Goal: Transaction & Acquisition: Purchase product/service

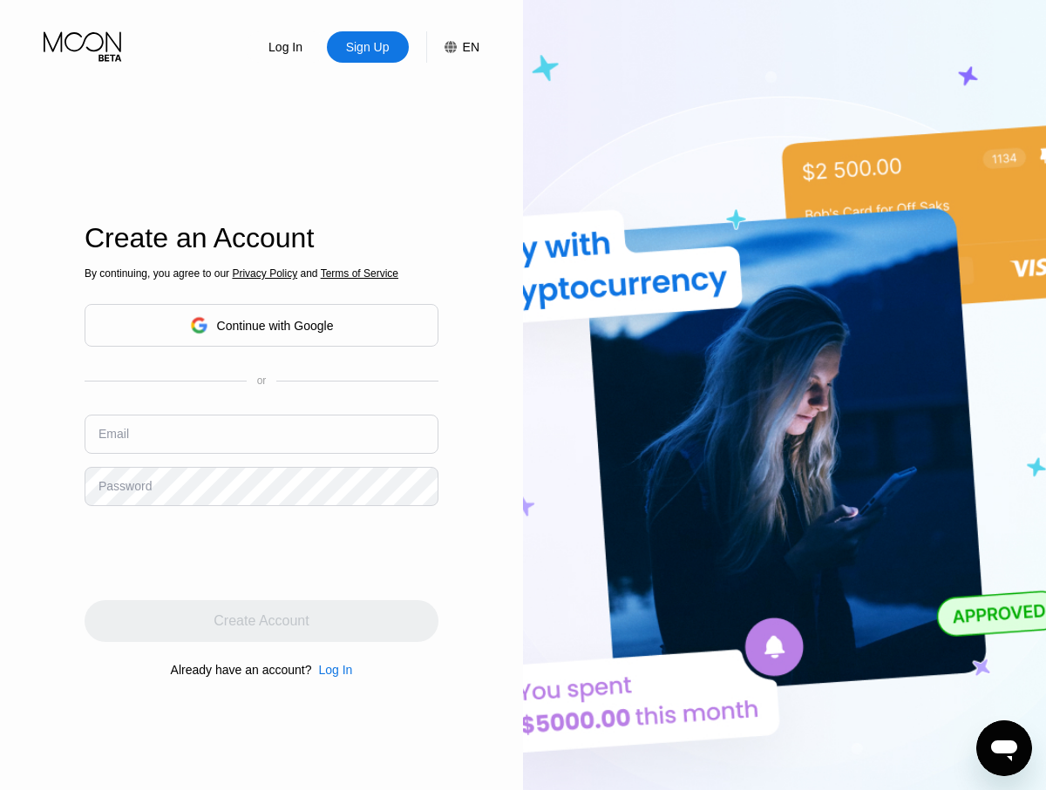
click at [261, 434] on input "text" at bounding box center [262, 434] width 354 height 39
type input "[EMAIL_ADDRESS][DOMAIN_NAME]"
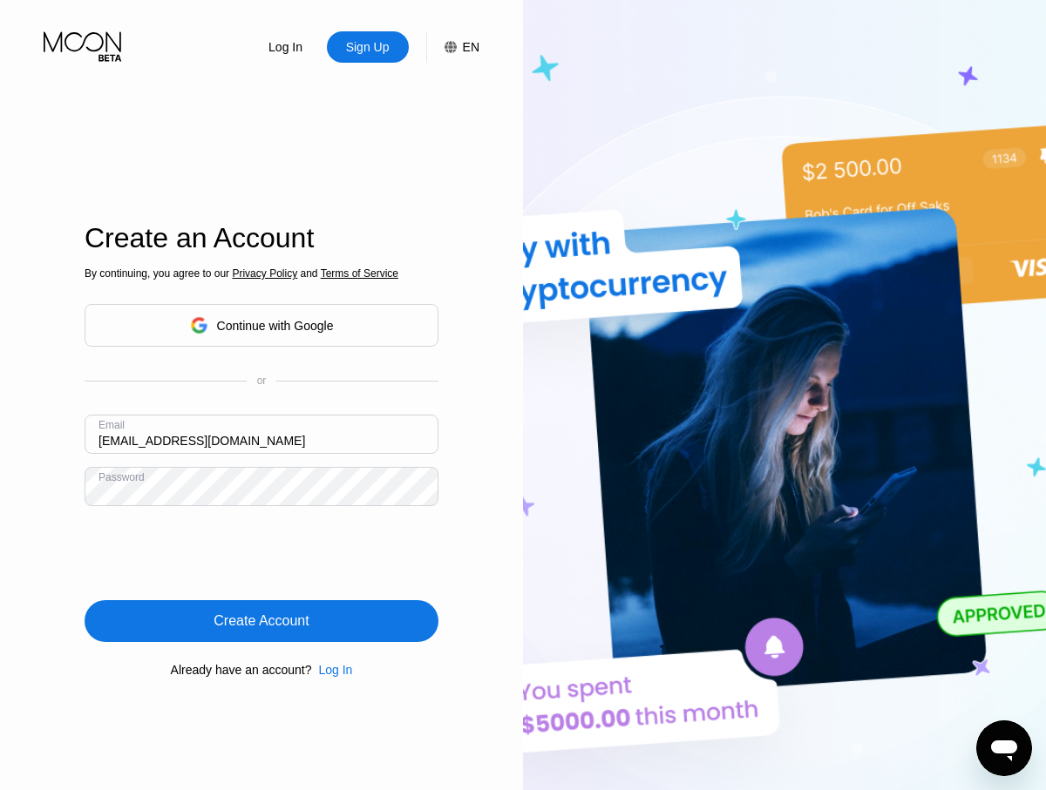
click at [261, 621] on div "Create Account" at bounding box center [260, 621] width 95 height 17
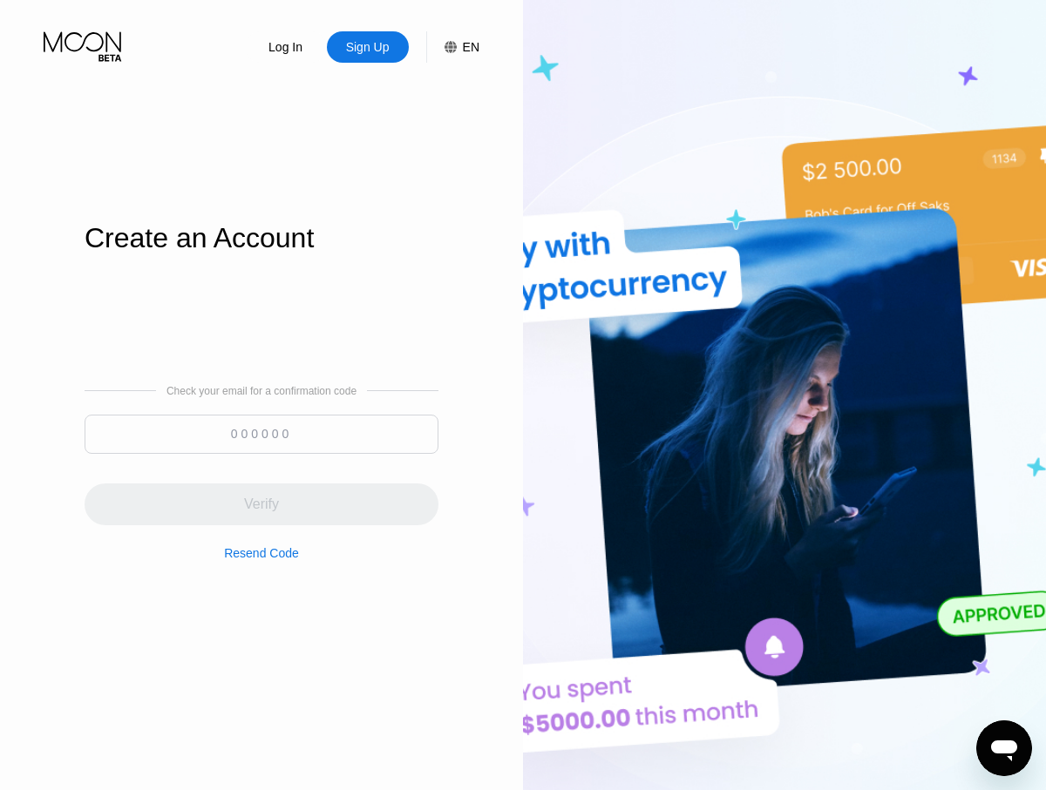
click at [261, 434] on input at bounding box center [262, 434] width 354 height 39
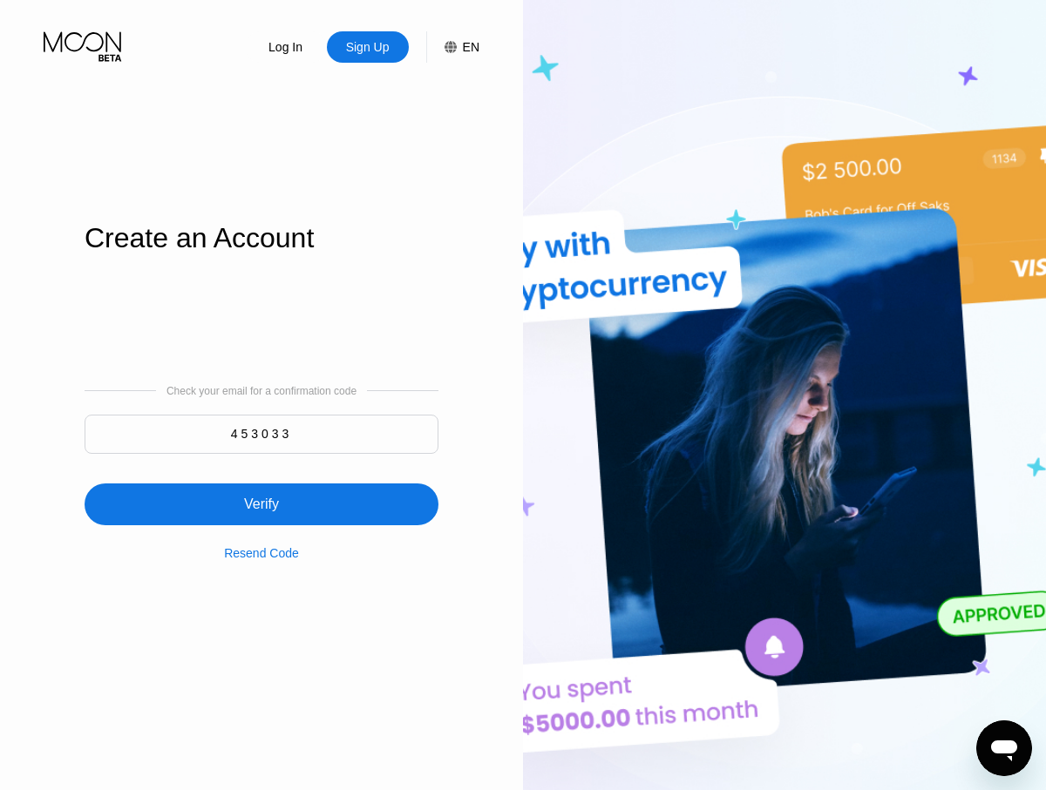
type input "453033"
click at [261, 494] on div "Verify" at bounding box center [262, 505] width 354 height 42
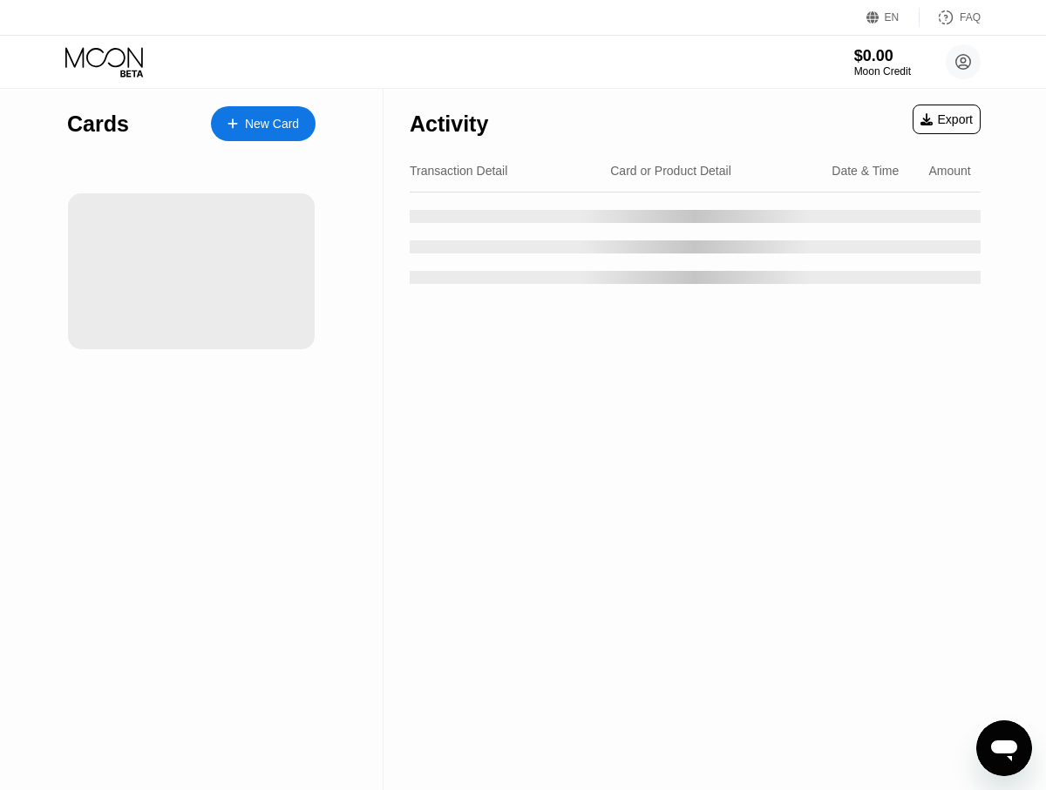
click at [263, 124] on div "New Card" at bounding box center [272, 124] width 54 height 15
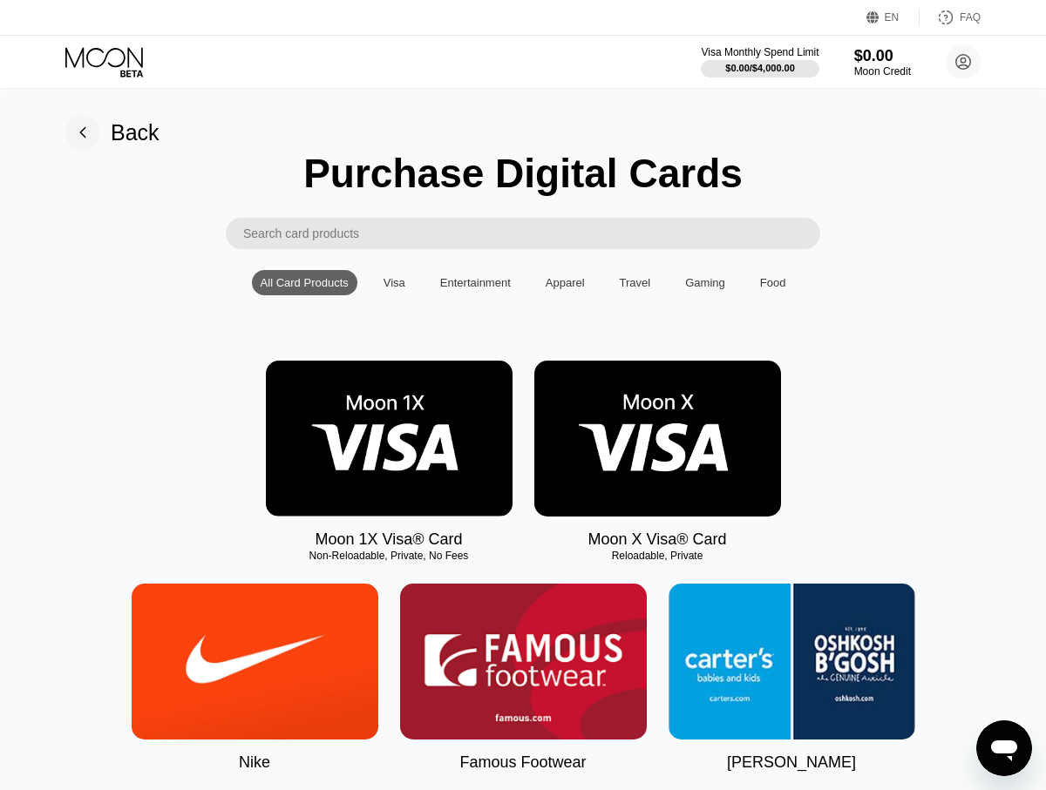
click at [389, 439] on img at bounding box center [389, 439] width 247 height 156
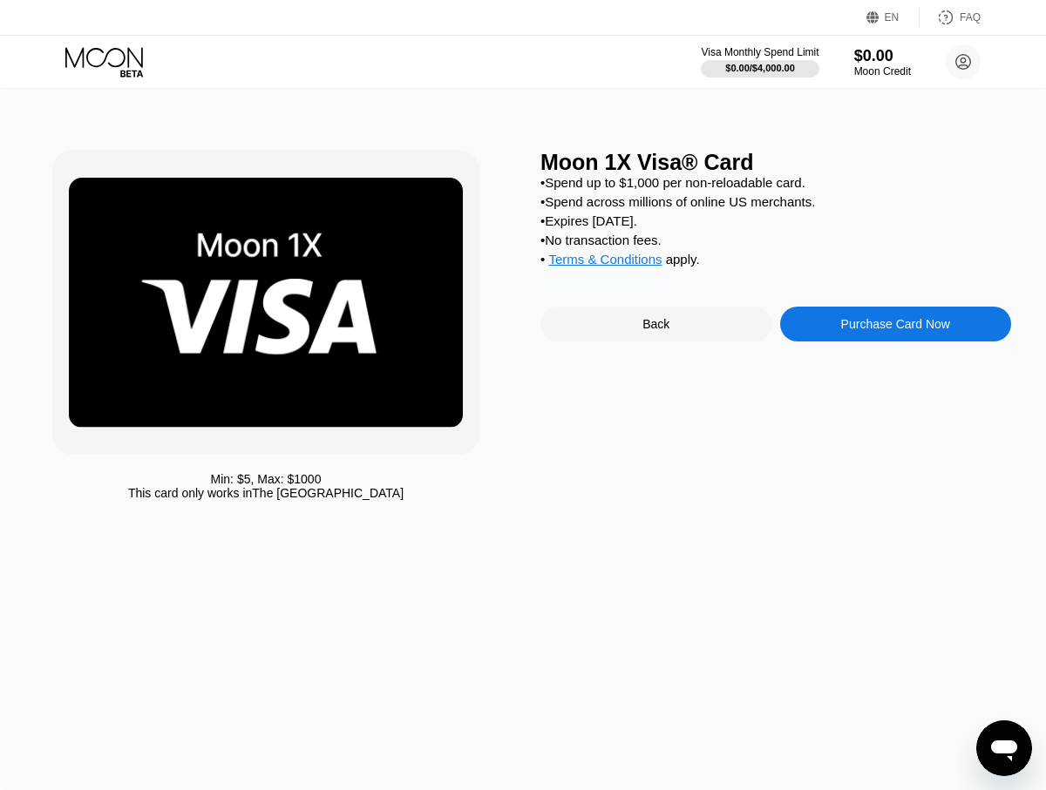
click at [895, 327] on div "Purchase Card Now" at bounding box center [895, 324] width 109 height 14
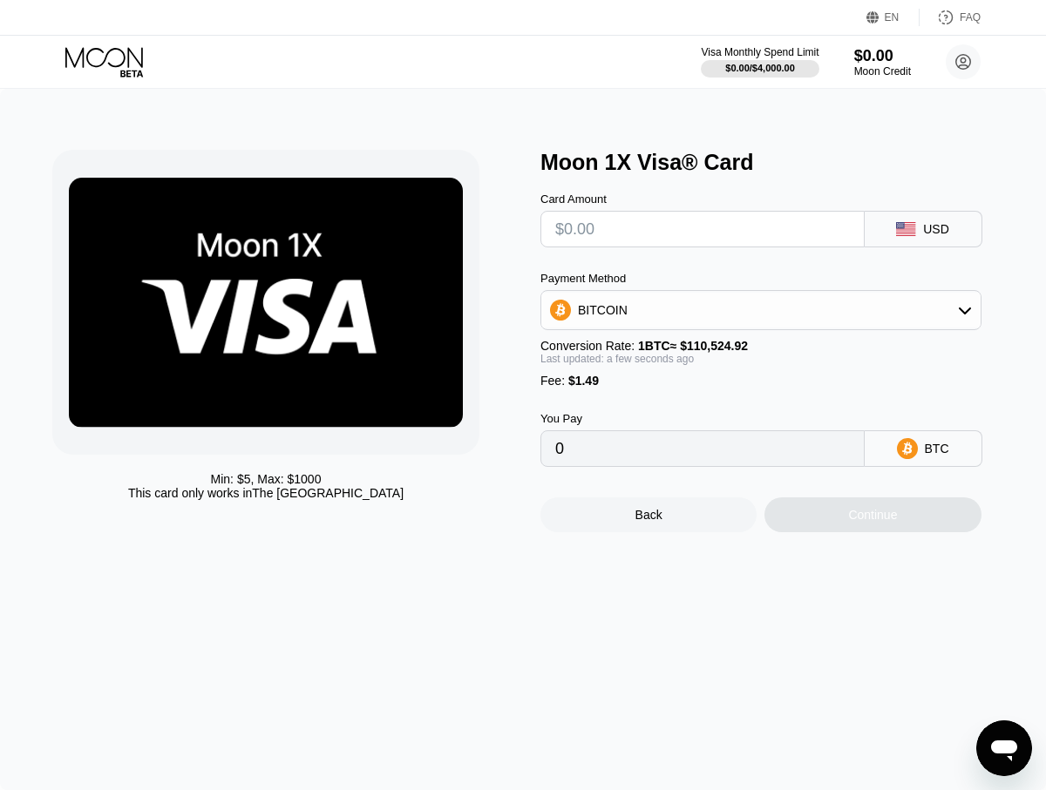
type input "$9"
type input "0.00009492"
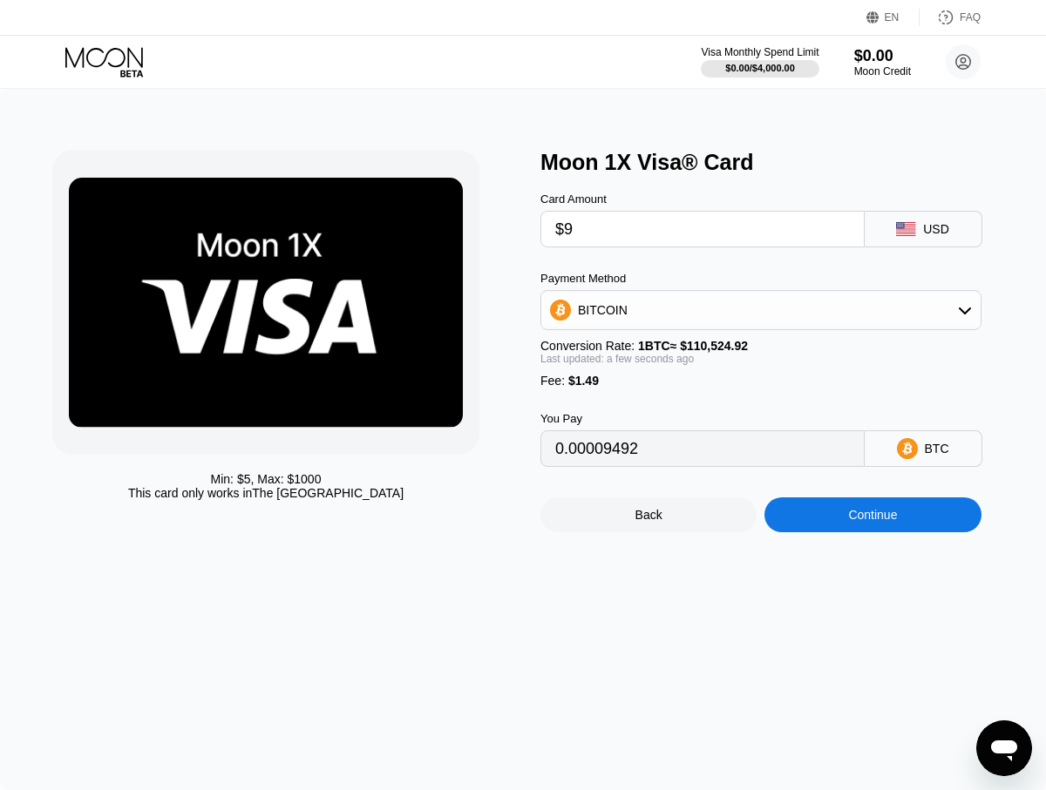
type input "$95"
type input "0.00087302"
click at [872, 516] on div "Continue" at bounding box center [872, 515] width 49 height 14
